Goal: Task Accomplishment & Management: Manage account settings

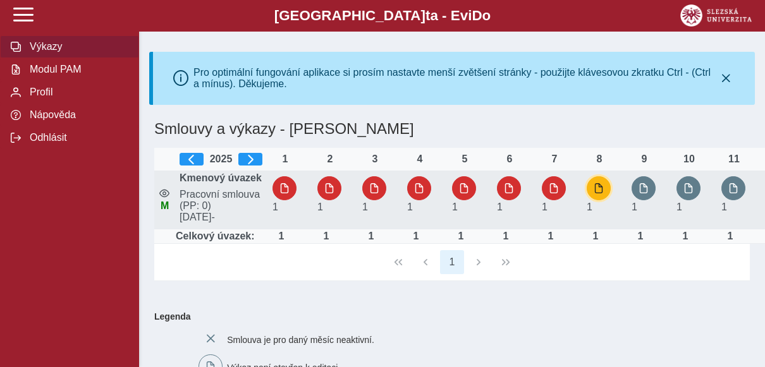
click at [599, 192] on span "button" at bounding box center [599, 188] width 10 height 10
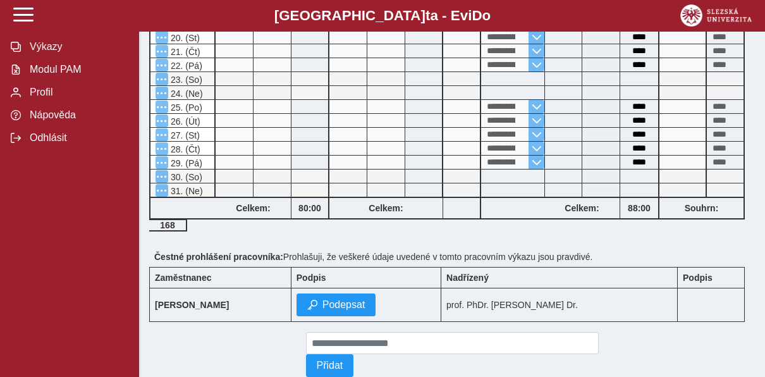
scroll to position [717, 0]
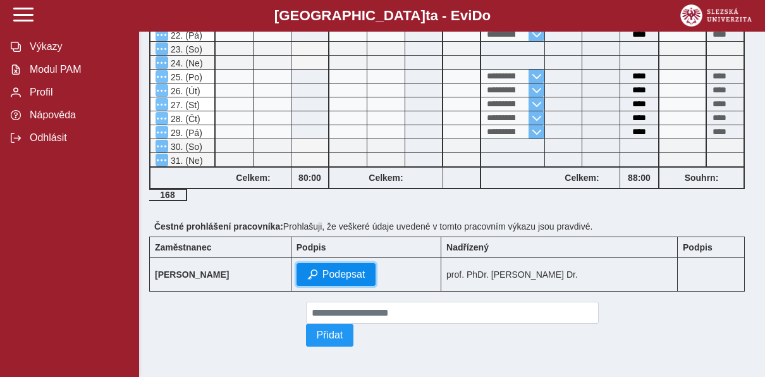
click at [351, 272] on span "Podepsat" at bounding box center [344, 274] width 43 height 11
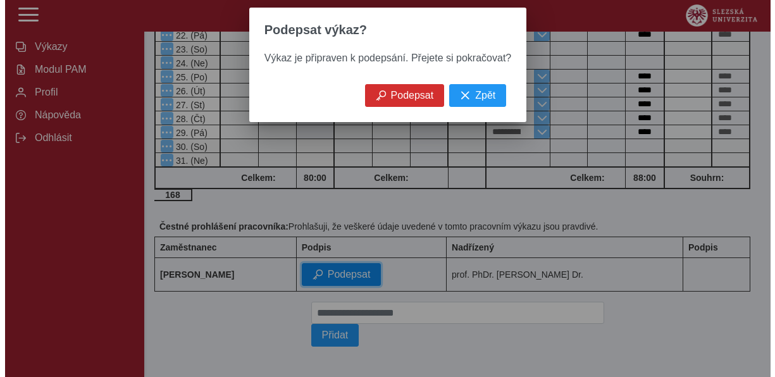
scroll to position [699, 0]
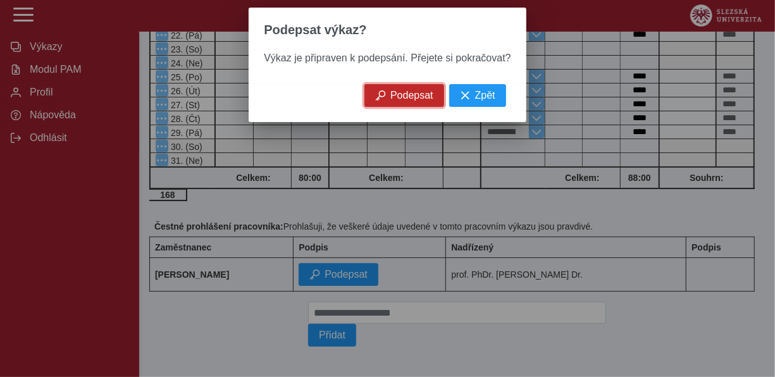
click at [415, 101] on span "Podepsat" at bounding box center [411, 95] width 43 height 11
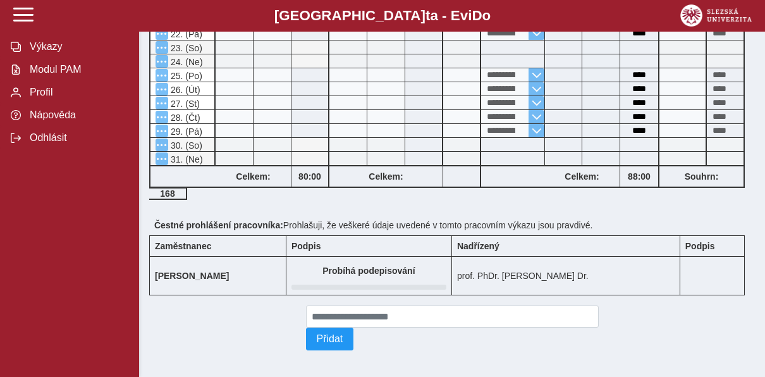
scroll to position [0, 0]
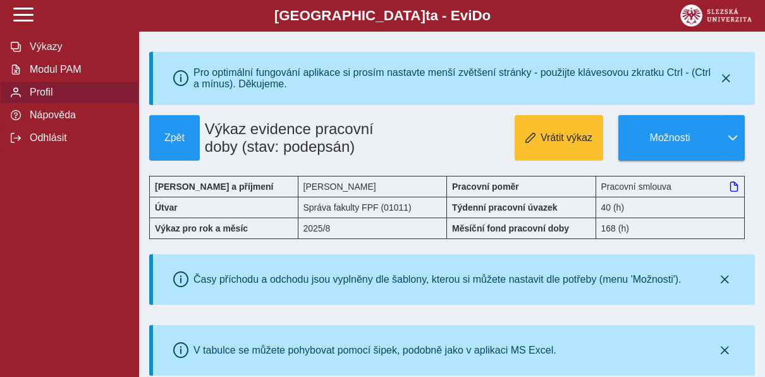
click at [59, 95] on span "Profil" at bounding box center [77, 92] width 102 height 11
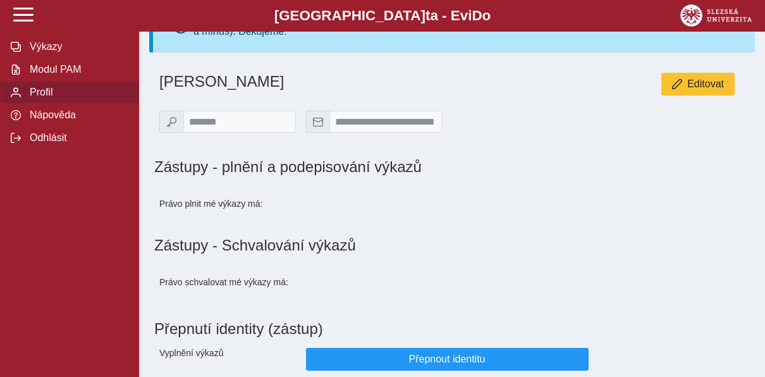
scroll to position [126, 0]
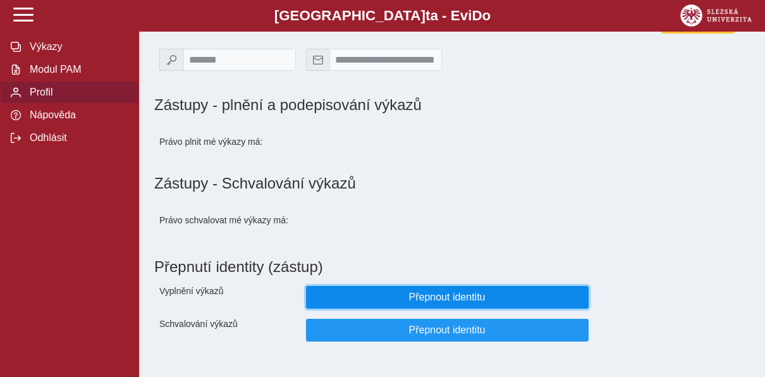
click at [438, 294] on span "Přepnout identitu" at bounding box center [447, 297] width 261 height 11
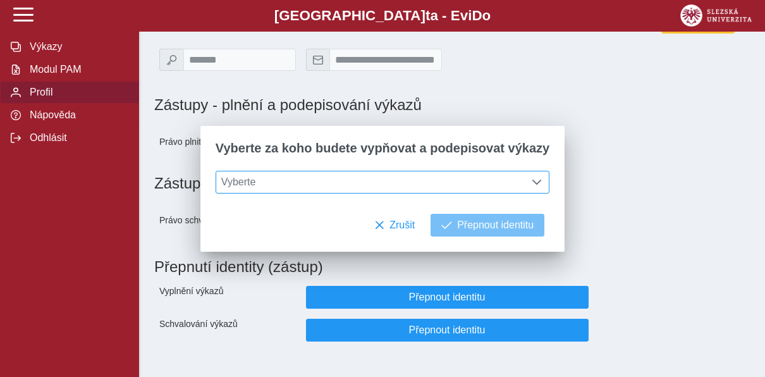
click at [456, 182] on span "Vyberte" at bounding box center [370, 182] width 309 height 22
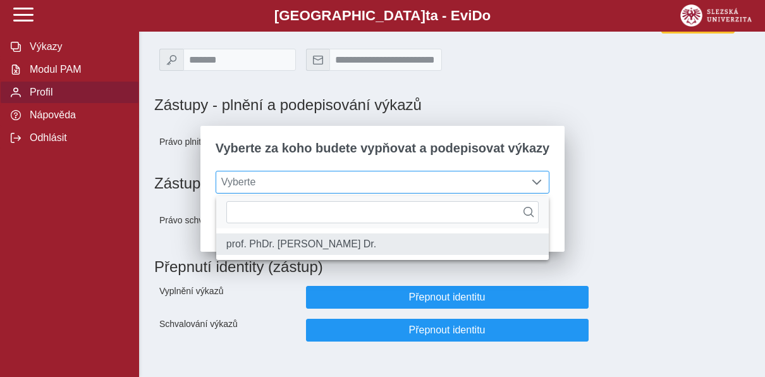
click at [415, 249] on li "prof. PhDr. [PERSON_NAME] Dr." at bounding box center [382, 244] width 333 height 22
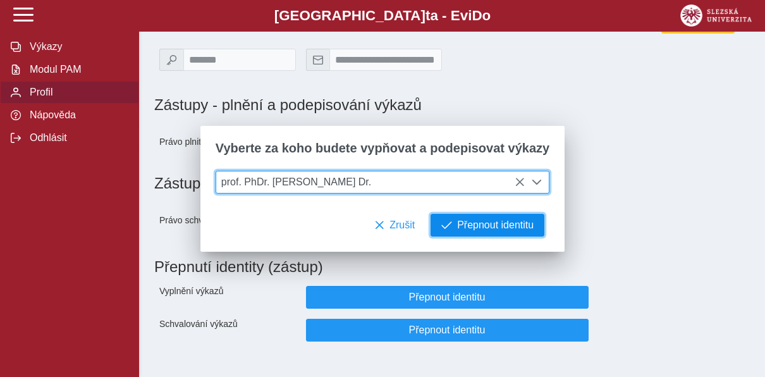
click at [467, 228] on span "Přepnout identitu" at bounding box center [495, 224] width 77 height 11
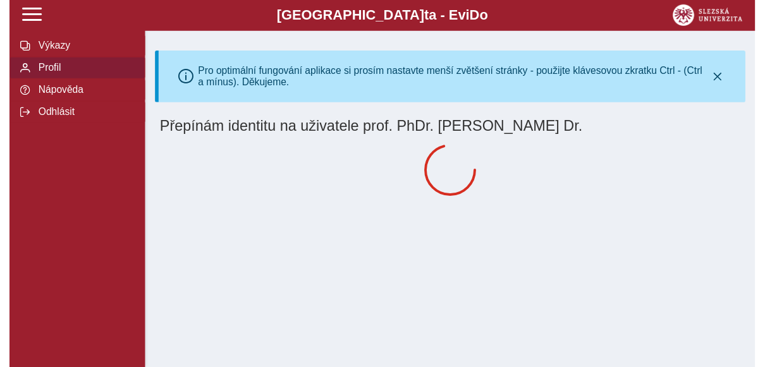
scroll to position [0, 0]
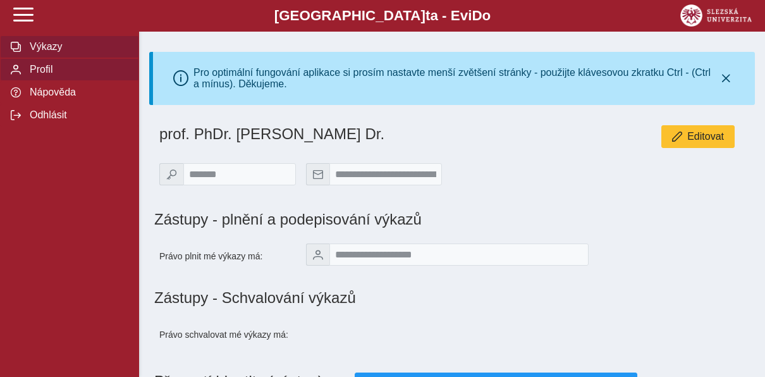
click at [36, 51] on span "Výkazy" at bounding box center [77, 46] width 102 height 11
